Goal: Task Accomplishment & Management: Use online tool/utility

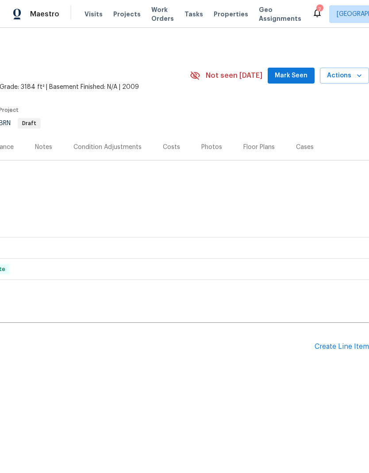
scroll to position [0, 131]
click at [334, 347] on div "Create Line Item" at bounding box center [342, 347] width 54 height 8
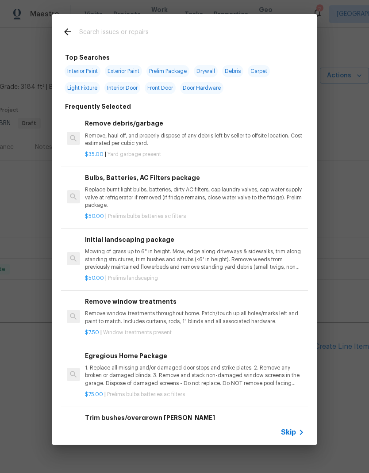
click at [254, 36] on input "text" at bounding box center [173, 33] width 188 height 13
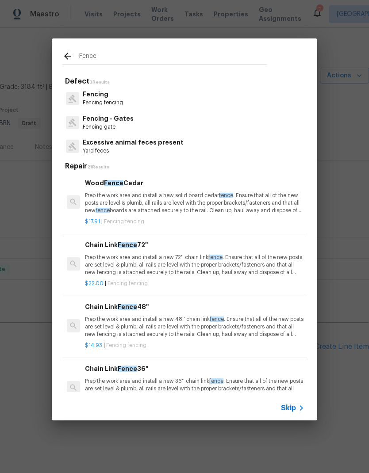
type input "Fence"
click at [227, 97] on div "Fencing Fencing fencing" at bounding box center [184, 98] width 244 height 24
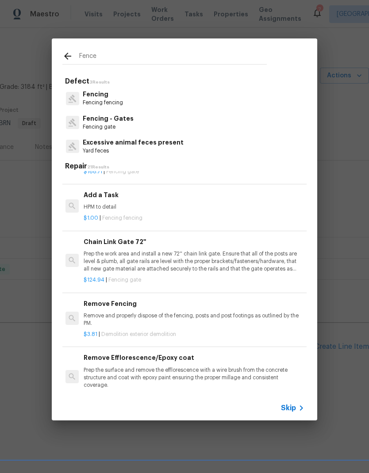
click at [229, 98] on div "Fencing Fencing fencing" at bounding box center [184, 98] width 244 height 24
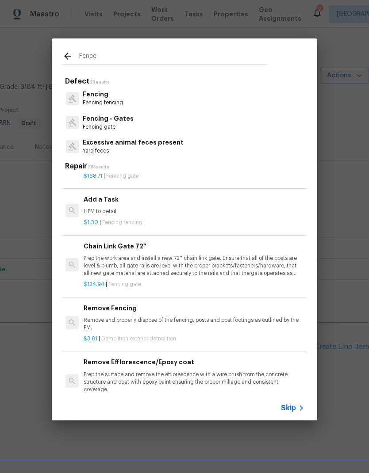
click at [118, 96] on p "Fencing" at bounding box center [103, 94] width 40 height 9
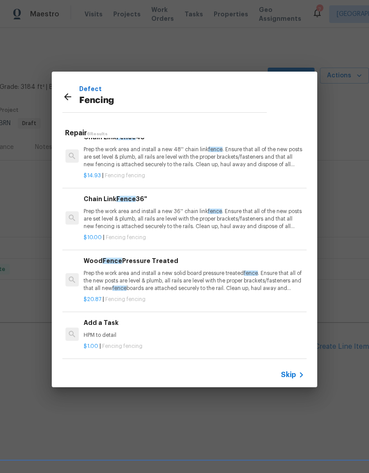
scroll to position [134, 1]
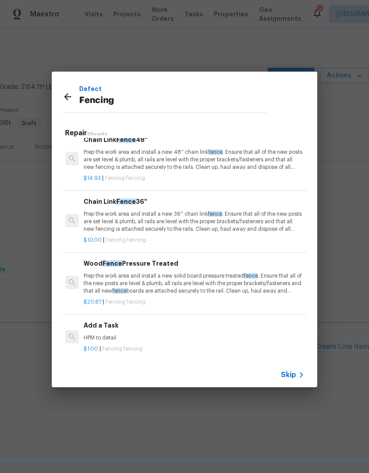
click at [197, 342] on div "$1.00 | Fencing fencing" at bounding box center [193, 347] width 219 height 11
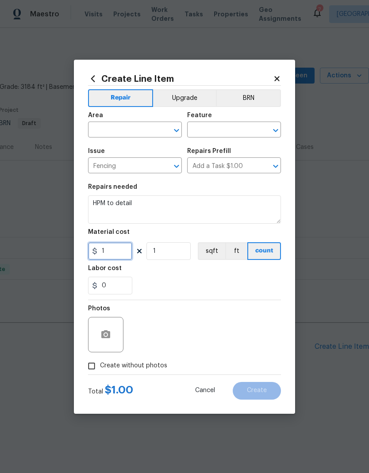
click at [125, 255] on input "1" at bounding box center [110, 251] width 44 height 18
type input "100"
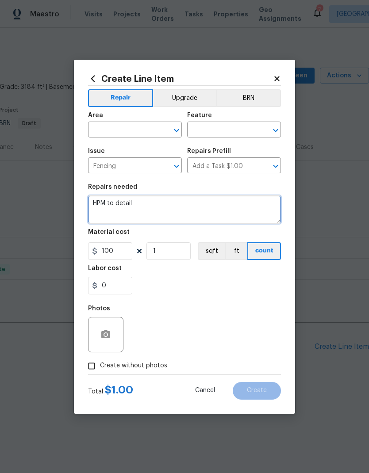
click at [165, 202] on textarea "HPM to detail" at bounding box center [184, 210] width 193 height 28
click at [164, 201] on textarea "HPM to detail" at bounding box center [184, 210] width 193 height 28
click at [160, 208] on textarea "HPM to detail" at bounding box center [184, 210] width 193 height 28
click at [160, 207] on textarea "HPM to detail" at bounding box center [184, 210] width 193 height 28
click at [167, 204] on textarea "HPM to detail" at bounding box center [184, 210] width 193 height 28
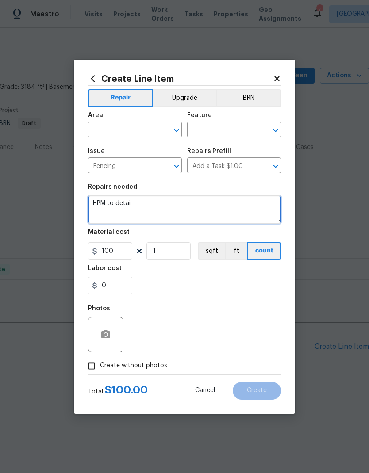
click at [166, 204] on textarea "HPM to detail" at bounding box center [184, 210] width 193 height 28
type textarea "Repair gate to fence."
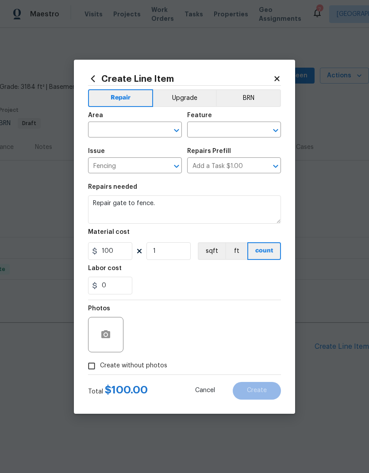
click at [218, 269] on div "Labor cost" at bounding box center [184, 271] width 193 height 12
click at [156, 128] on input "text" at bounding box center [122, 131] width 69 height 14
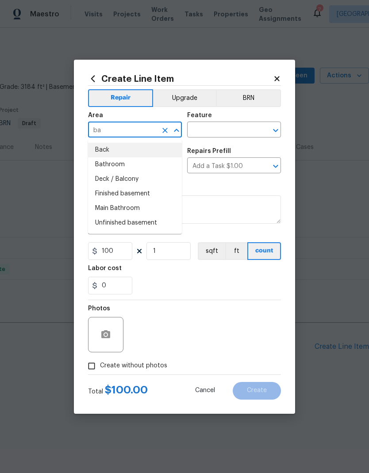
click at [144, 154] on li "Back" at bounding box center [135, 150] width 94 height 15
type input "Back"
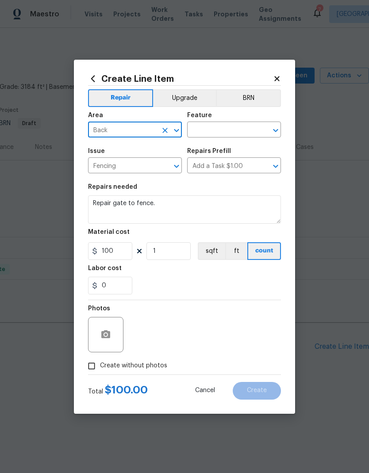
click at [236, 124] on input "text" at bounding box center [221, 131] width 69 height 14
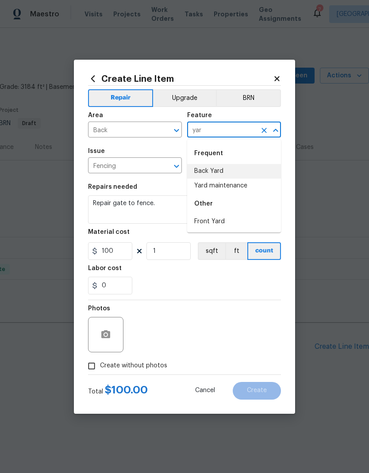
click at [235, 174] on li "Back Yard" at bounding box center [234, 171] width 94 height 15
type input "Back Yard"
click at [204, 274] on div "Labor cost" at bounding box center [184, 271] width 193 height 12
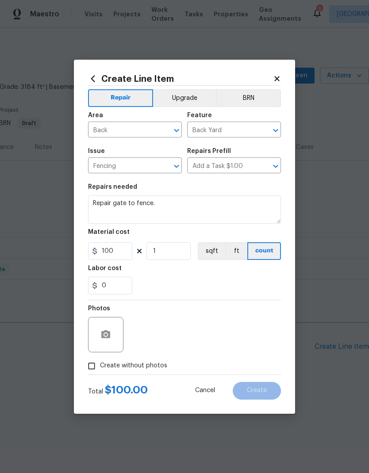
click at [96, 363] on input "Create without photos" at bounding box center [91, 366] width 17 height 17
checkbox input "true"
click at [102, 338] on icon "button" at bounding box center [105, 335] width 9 height 8
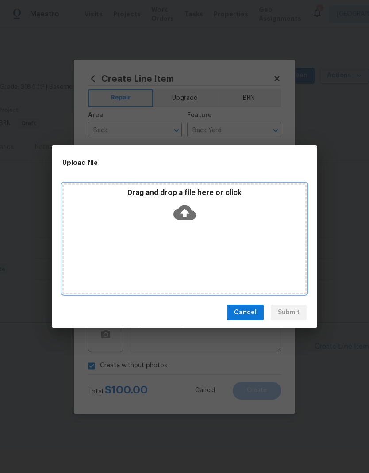
click at [262, 239] on div "Drag and drop a file here or click" at bounding box center [184, 239] width 244 height 111
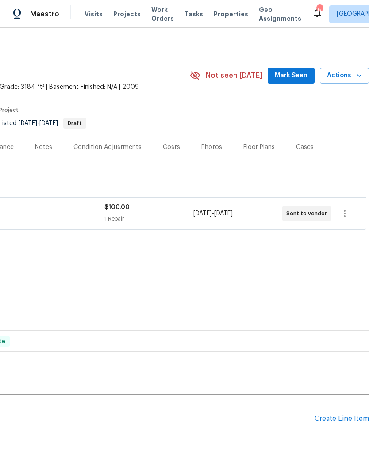
scroll to position [0, 131]
